Goal: Task Accomplishment & Management: Complete application form

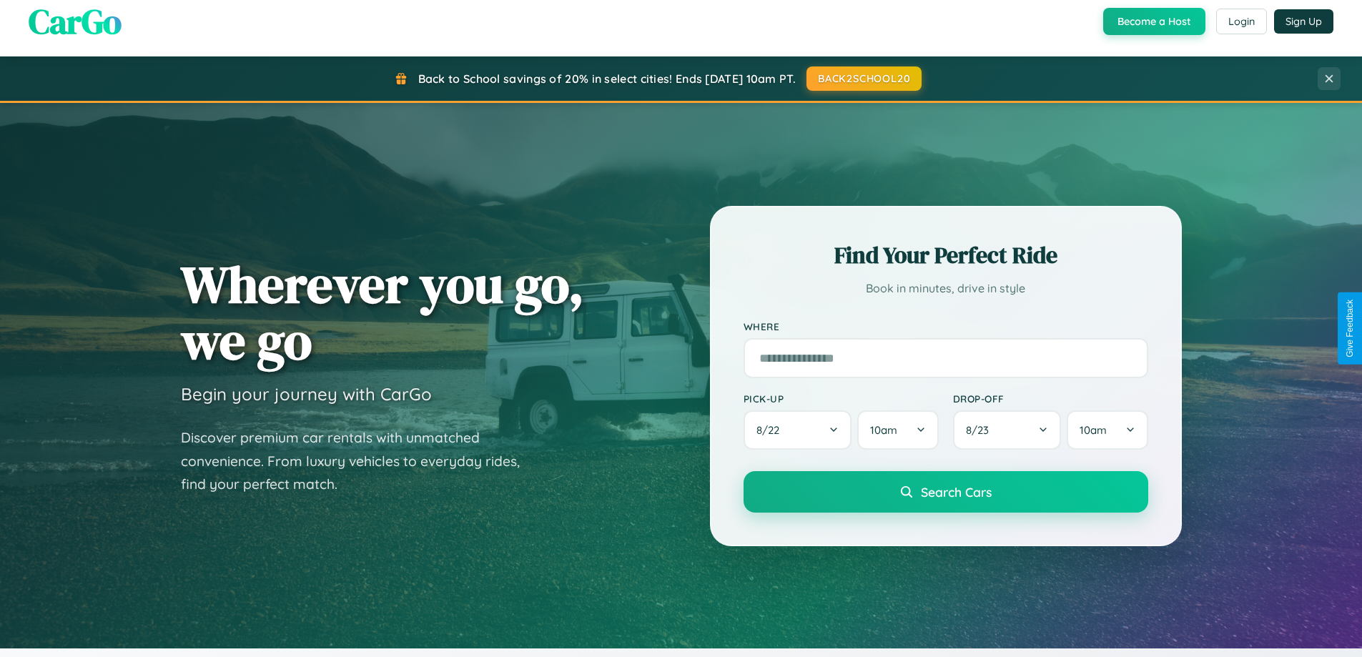
scroll to position [616, 0]
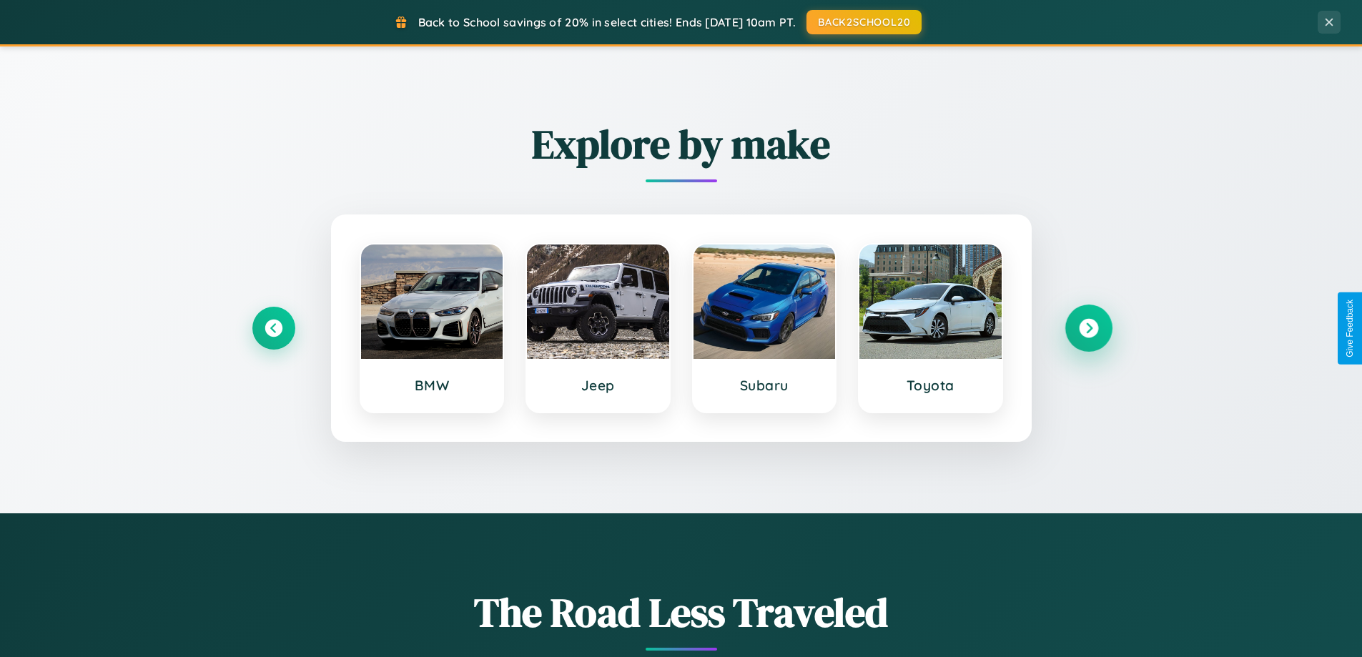
click at [1088, 328] on icon at bounding box center [1088, 328] width 19 height 19
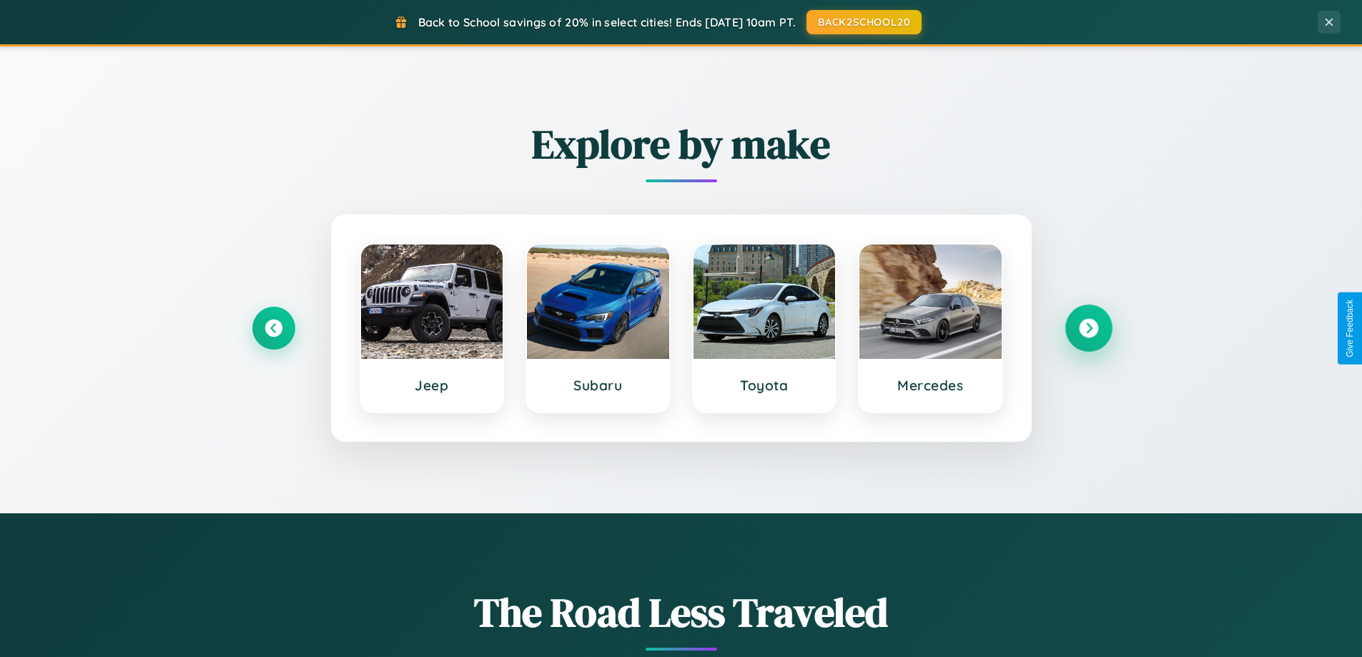
click at [1088, 328] on icon at bounding box center [1088, 328] width 19 height 19
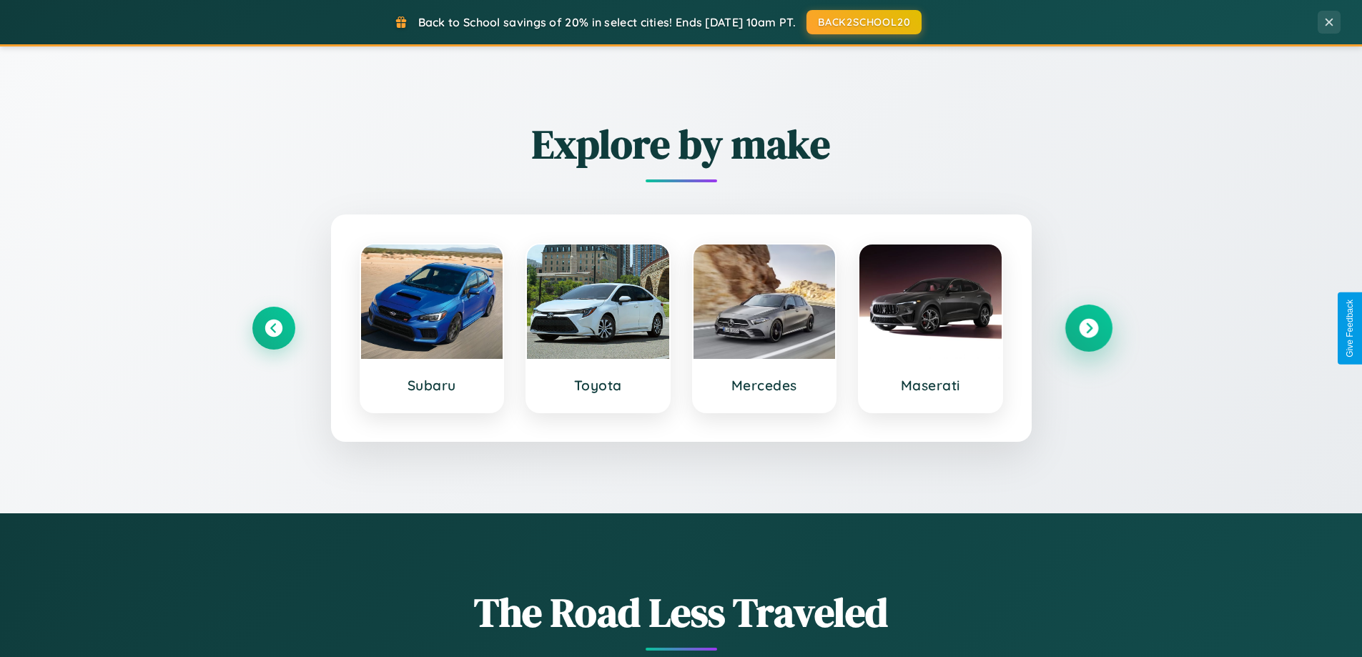
click at [1088, 328] on icon at bounding box center [1088, 328] width 19 height 19
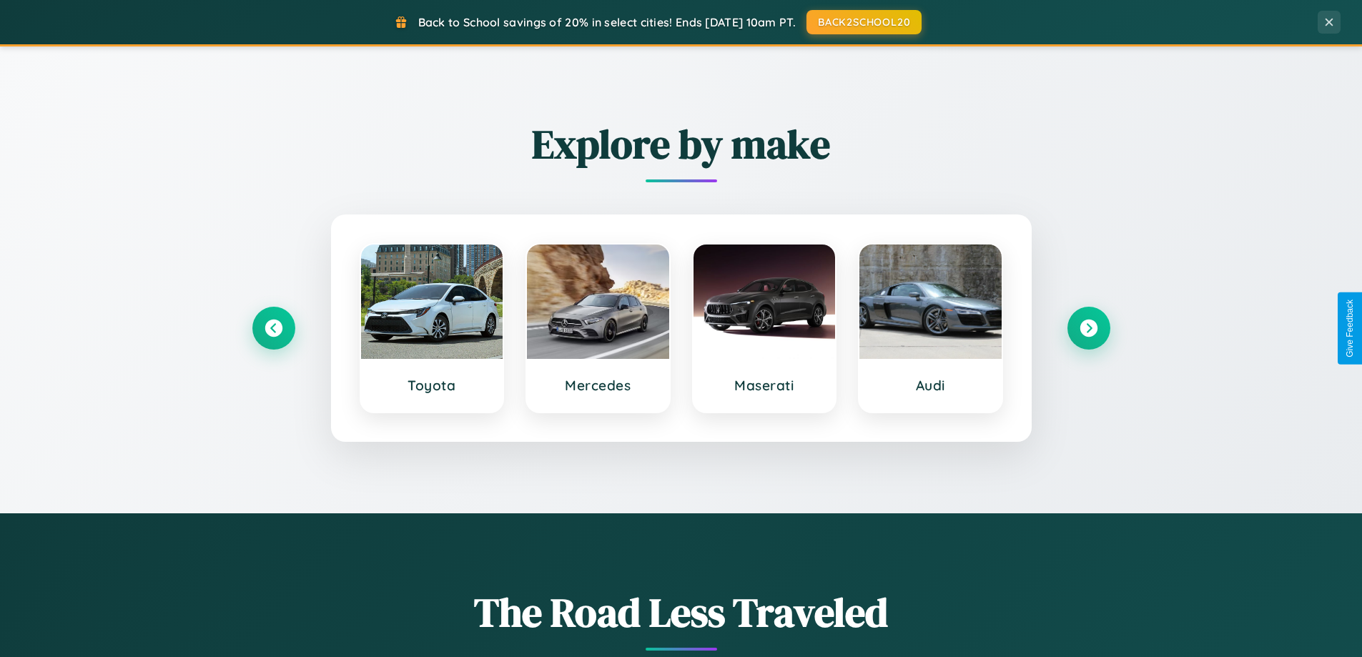
scroll to position [0, 0]
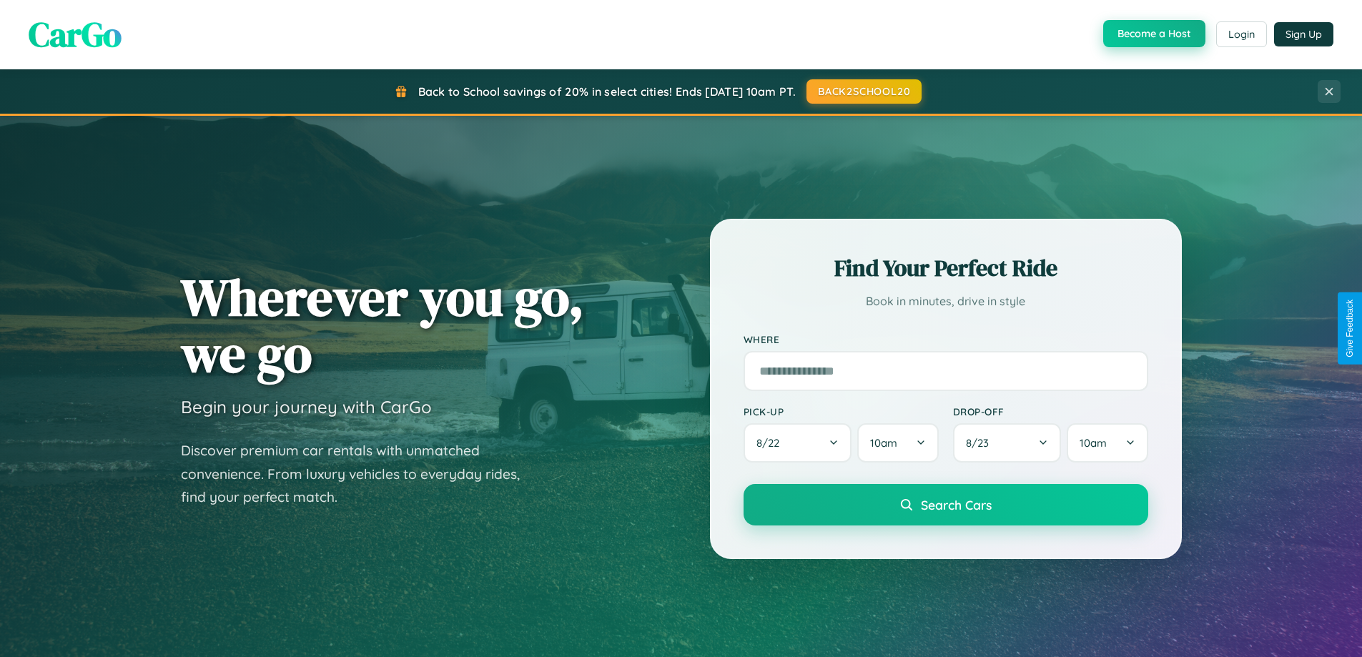
click at [1153, 34] on button "Become a Host" at bounding box center [1154, 33] width 102 height 27
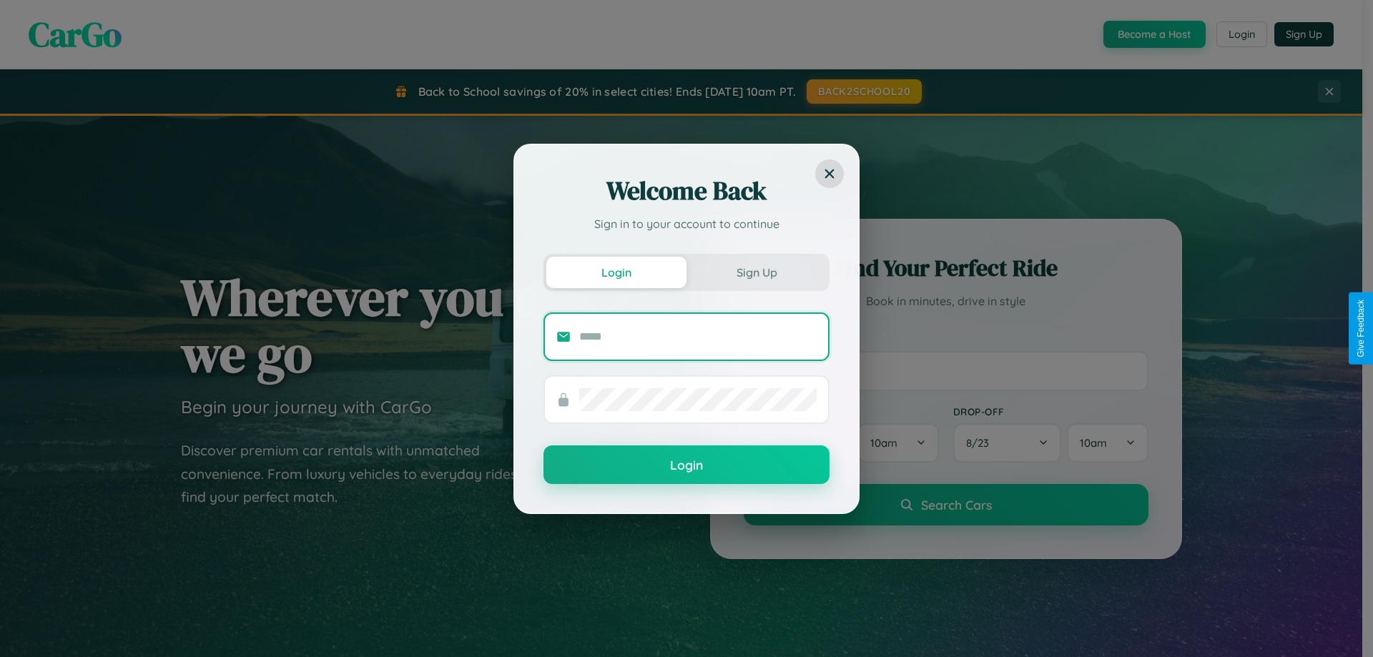
click at [698, 336] on input "text" at bounding box center [697, 336] width 237 height 23
type input "**********"
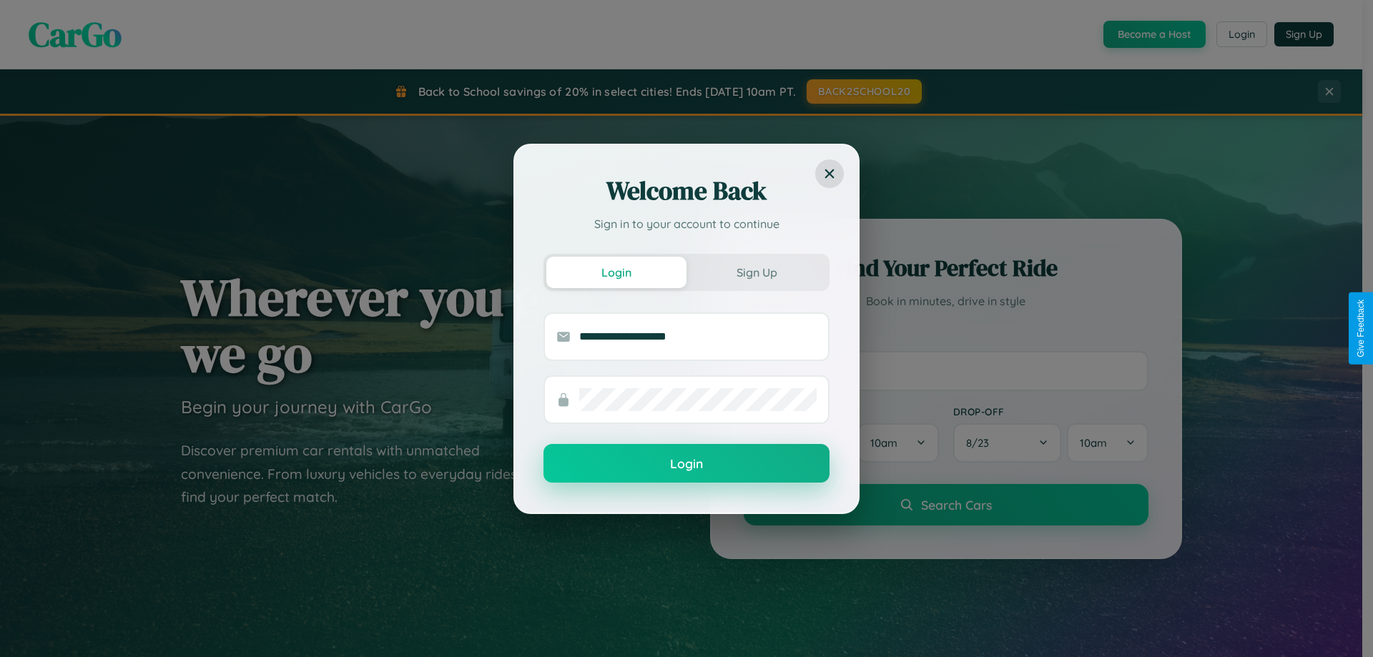
click at [686, 464] on button "Login" at bounding box center [686, 463] width 286 height 39
